Goal: Task Accomplishment & Management: Use online tool/utility

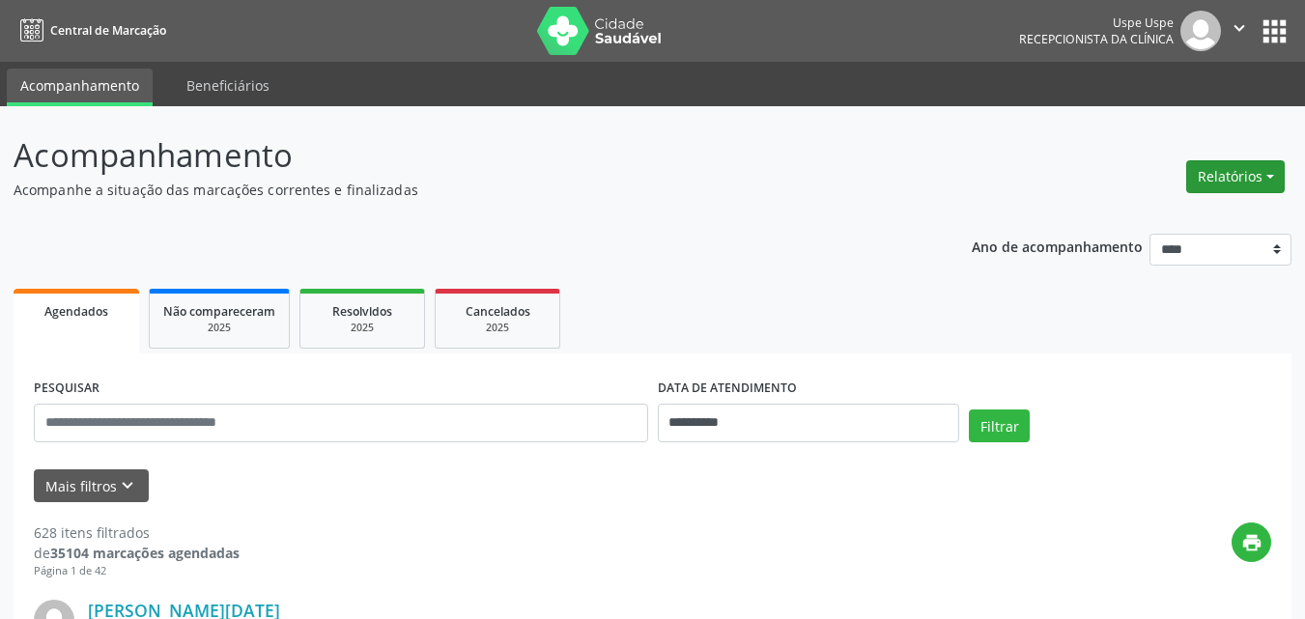
click at [1262, 176] on button "Relatórios" at bounding box center [1235, 176] width 99 height 33
click at [1162, 212] on link "Agendamentos" at bounding box center [1180, 218] width 208 height 27
select select "*"
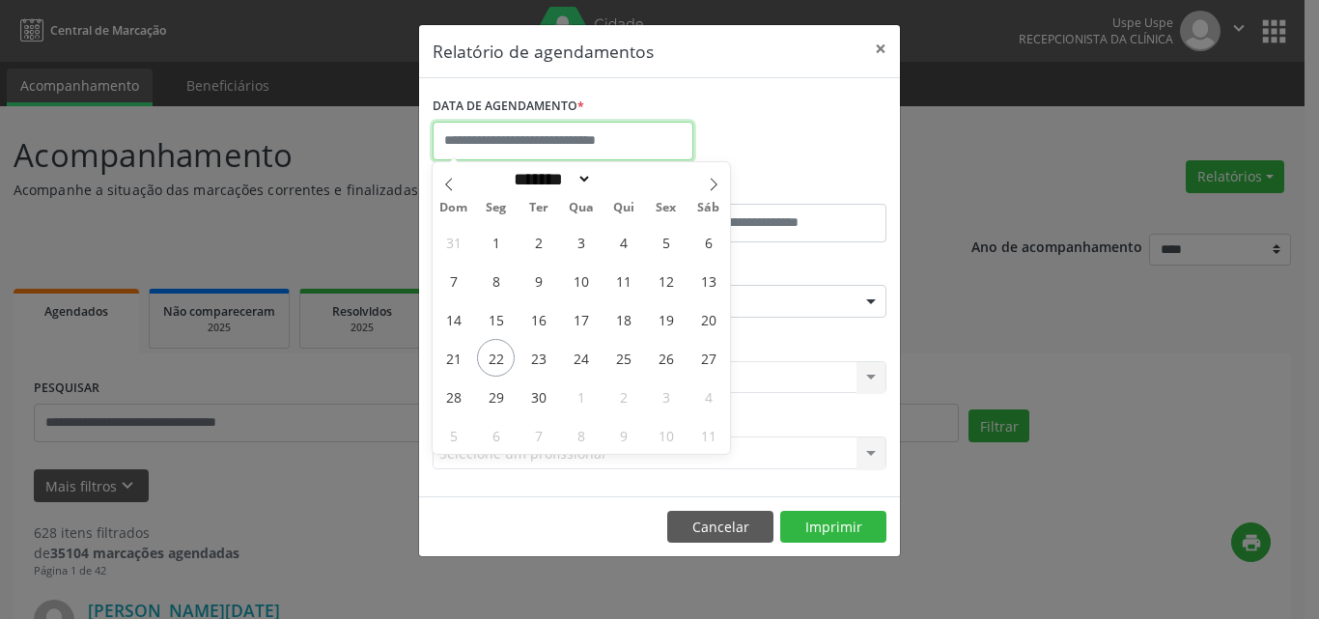
click at [541, 138] on input "text" at bounding box center [563, 141] width 261 height 39
click at [495, 356] on span "22" at bounding box center [496, 358] width 38 height 38
type input "**********"
click at [495, 356] on span "22" at bounding box center [496, 358] width 38 height 38
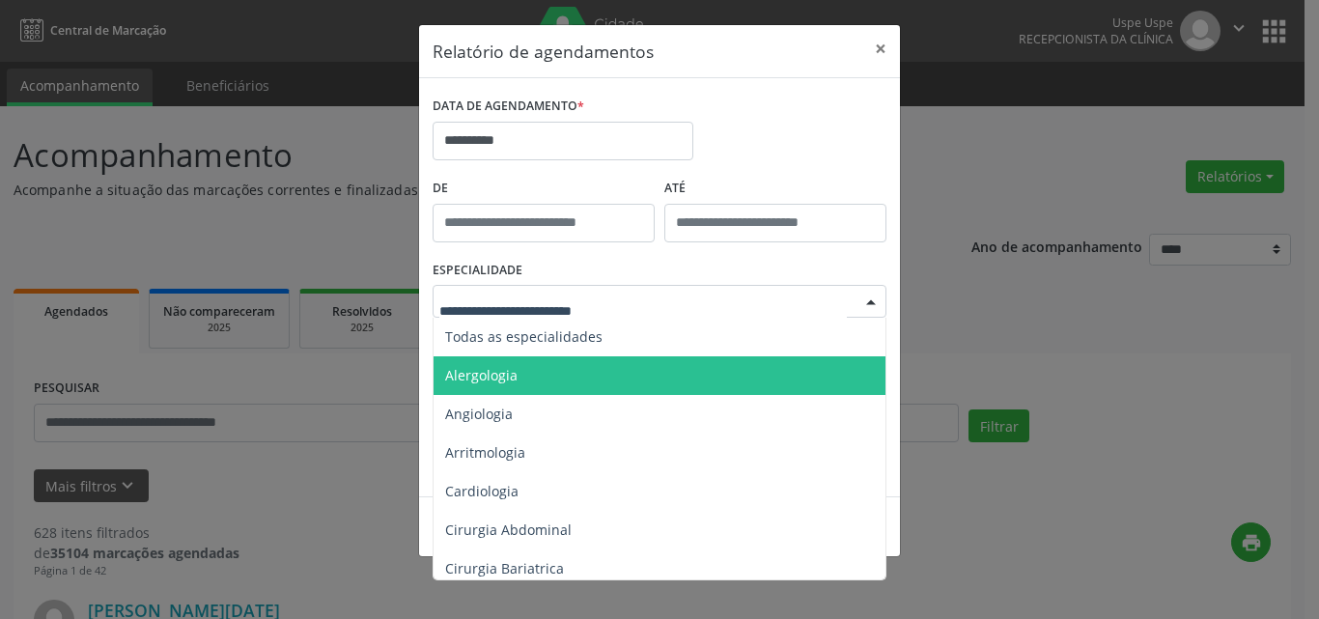
click at [499, 377] on span "Alergologia" at bounding box center [481, 375] width 72 height 18
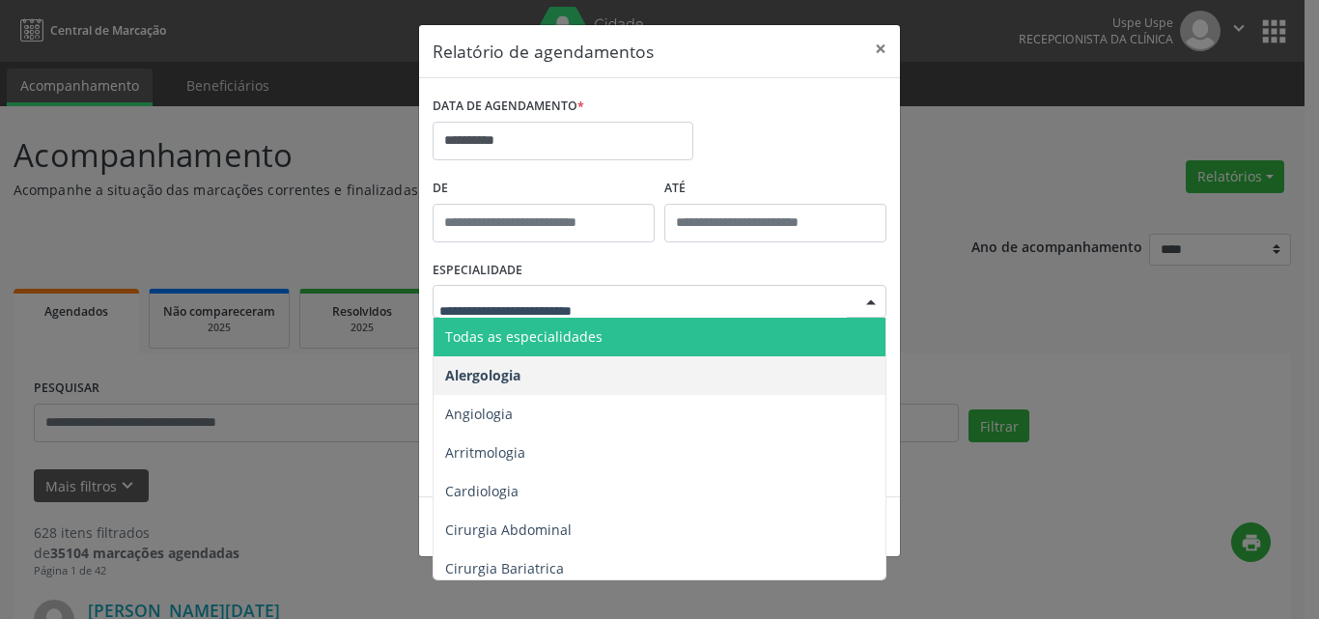
click at [528, 339] on span "Todas as especialidades" at bounding box center [523, 336] width 157 height 18
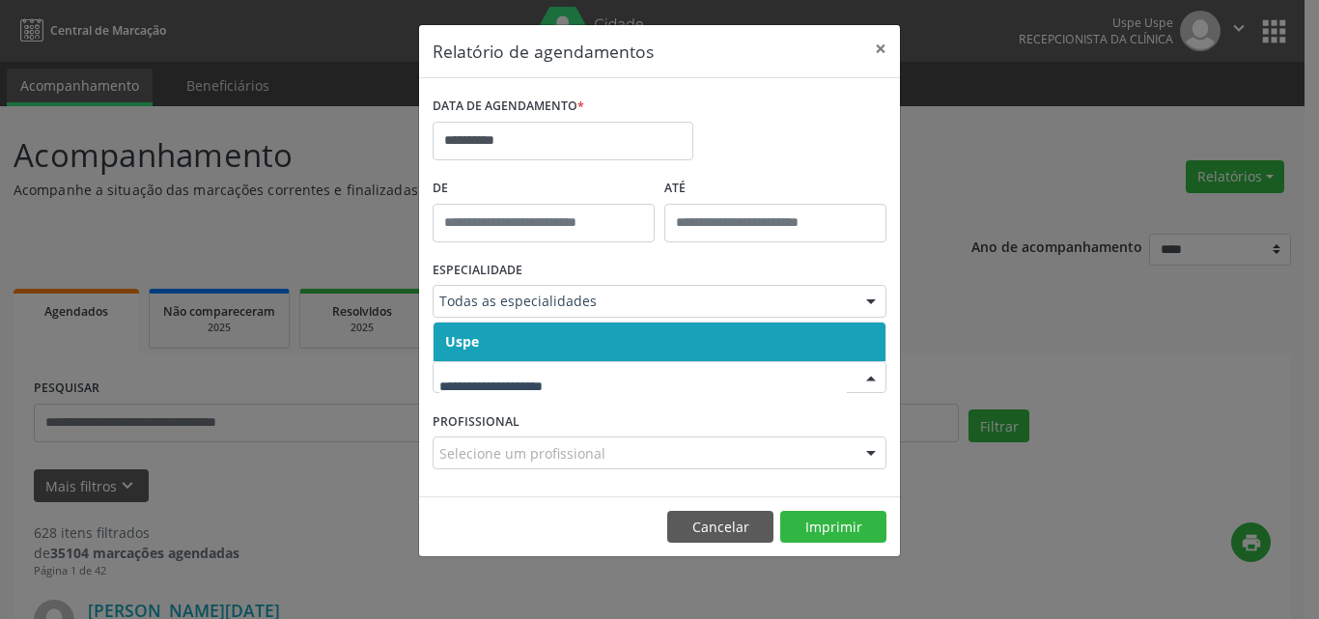
click at [508, 343] on span "Uspe" at bounding box center [660, 342] width 452 height 39
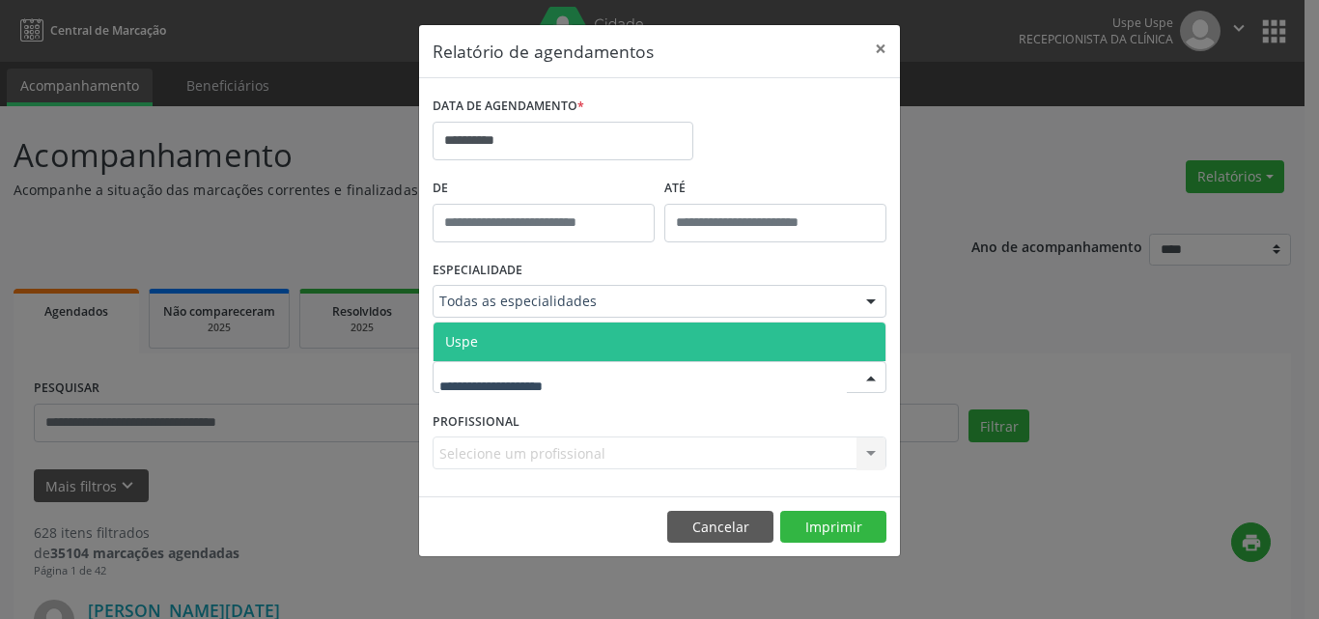
click at [506, 343] on span "Uspe" at bounding box center [660, 342] width 452 height 39
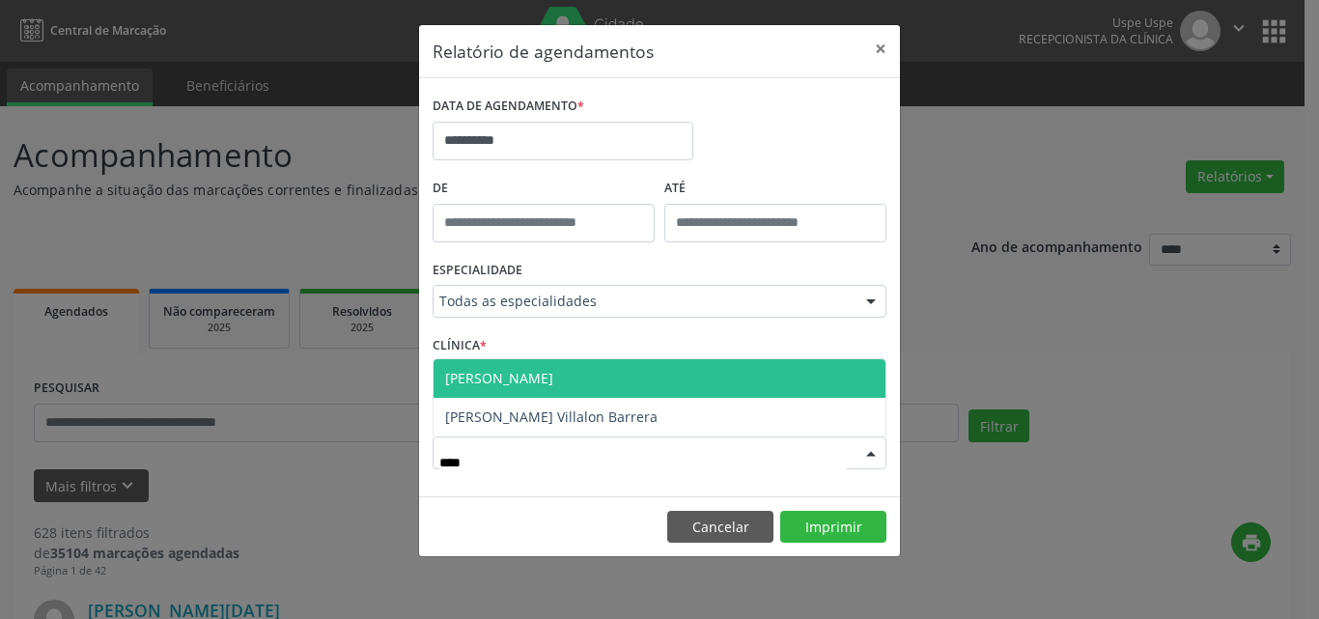
type input "*****"
click at [550, 364] on span "[PERSON_NAME]" at bounding box center [660, 378] width 452 height 39
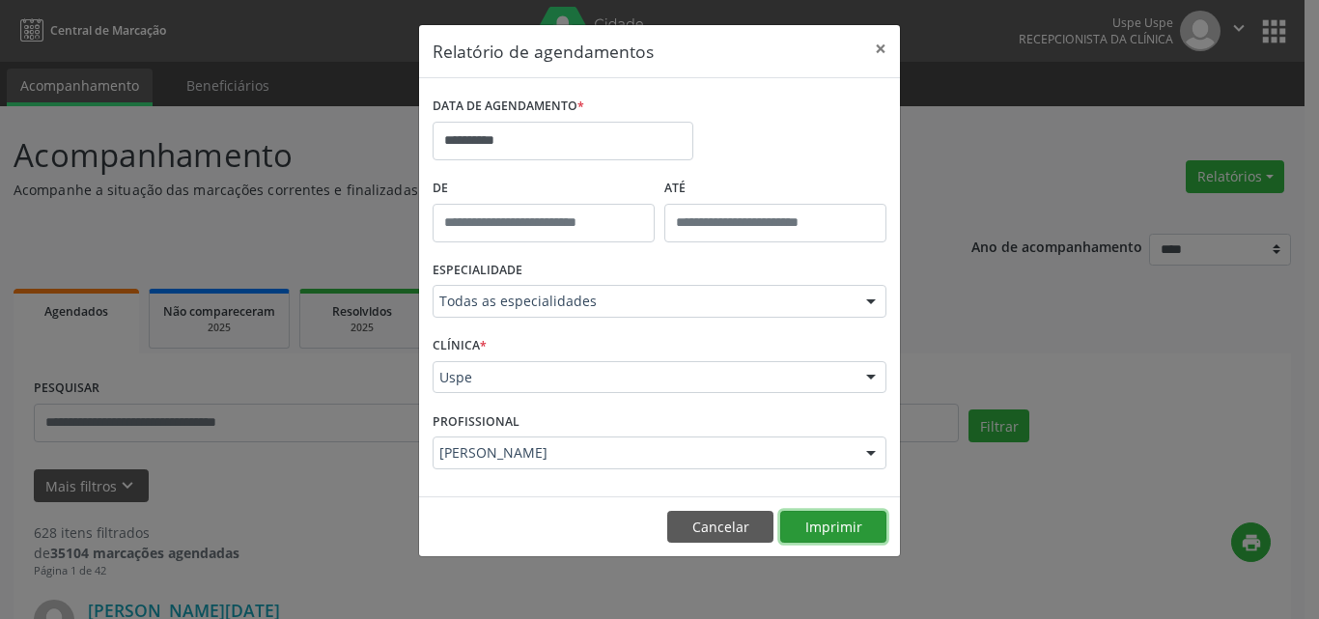
click at [850, 522] on button "Imprimir" at bounding box center [833, 527] width 106 height 33
